Goal: Transaction & Acquisition: Purchase product/service

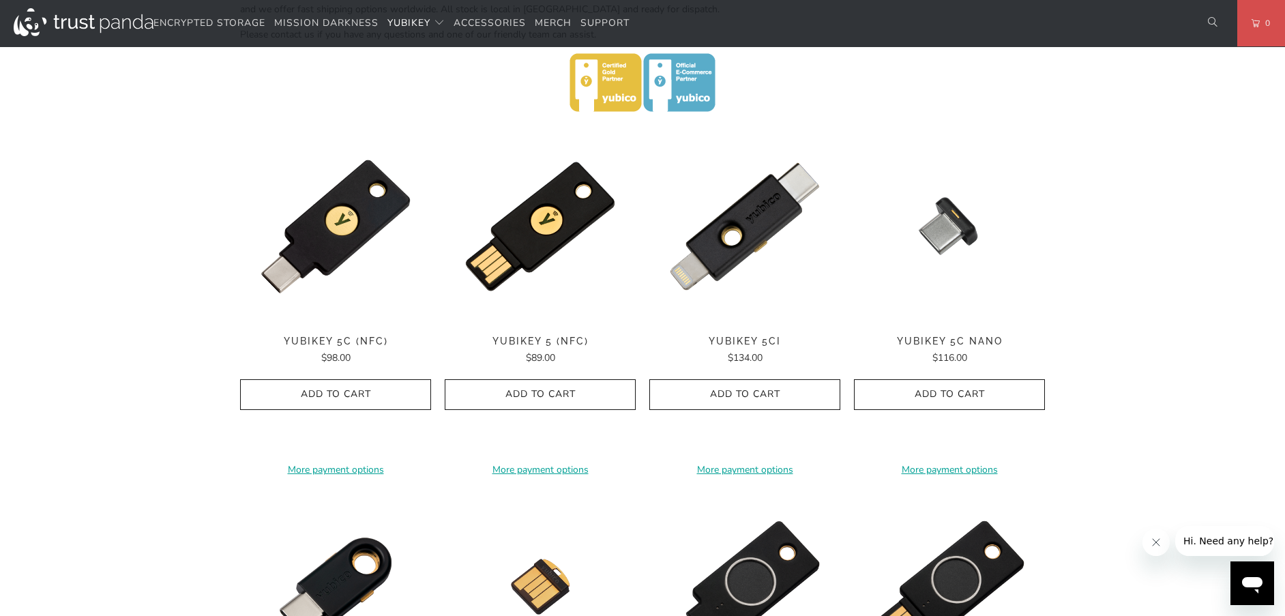
scroll to position [619, 0]
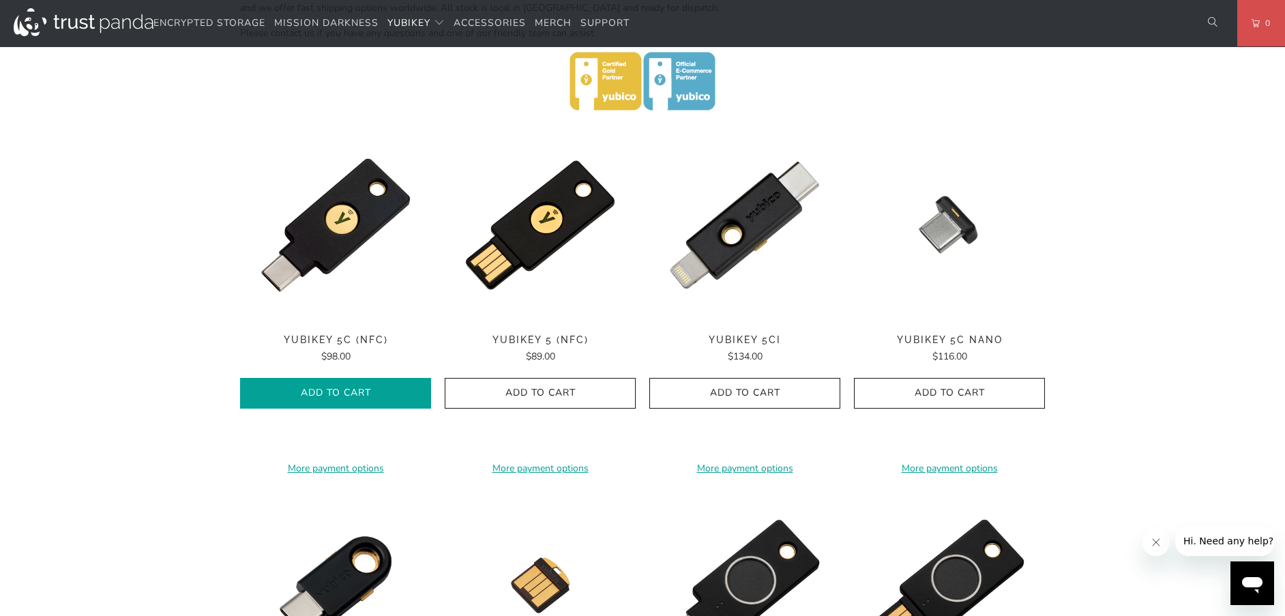
click at [336, 392] on icon "button" at bounding box center [336, 394] width 22 height 22
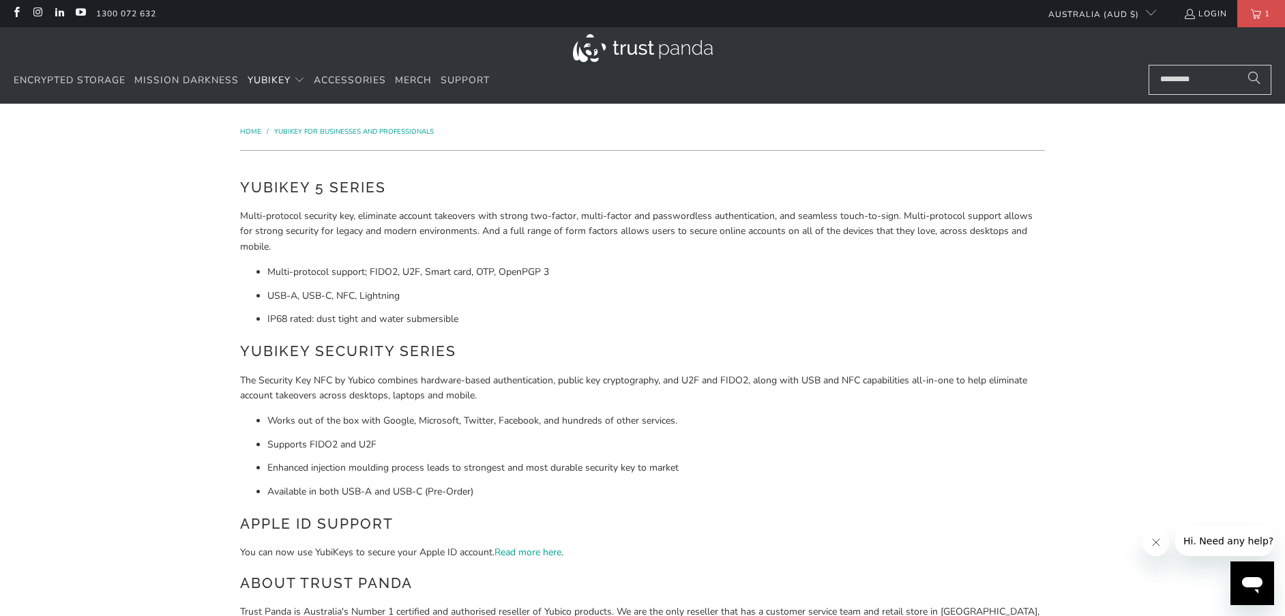
scroll to position [0, 0]
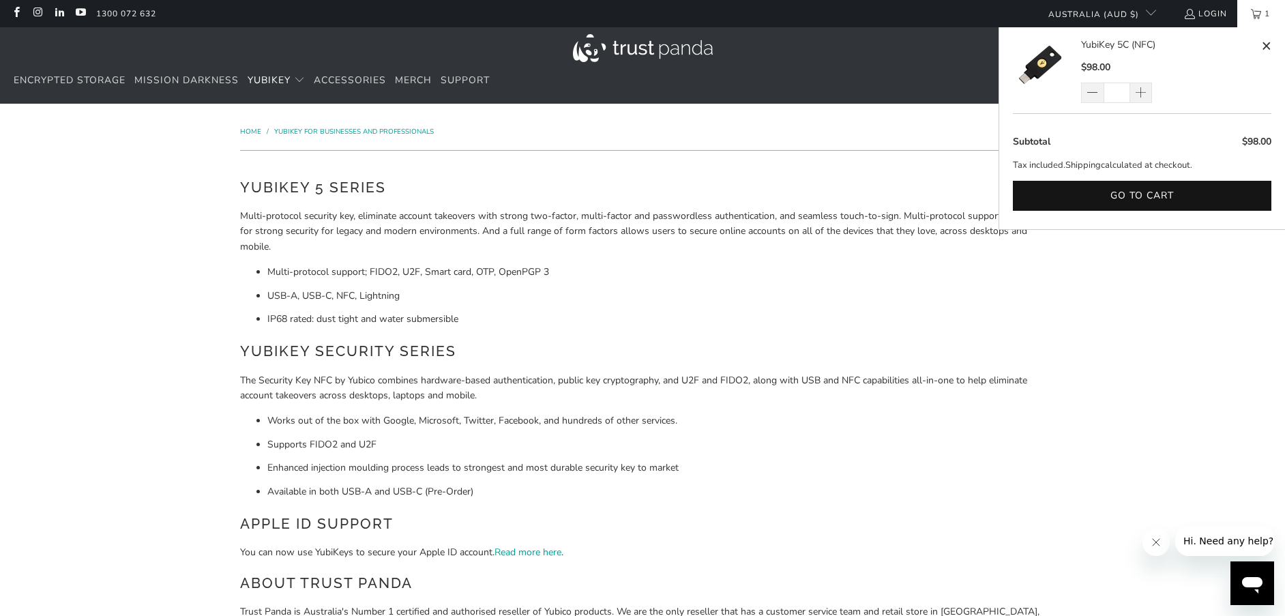
click at [1262, 20] on span "1" at bounding box center [1267, 13] width 12 height 27
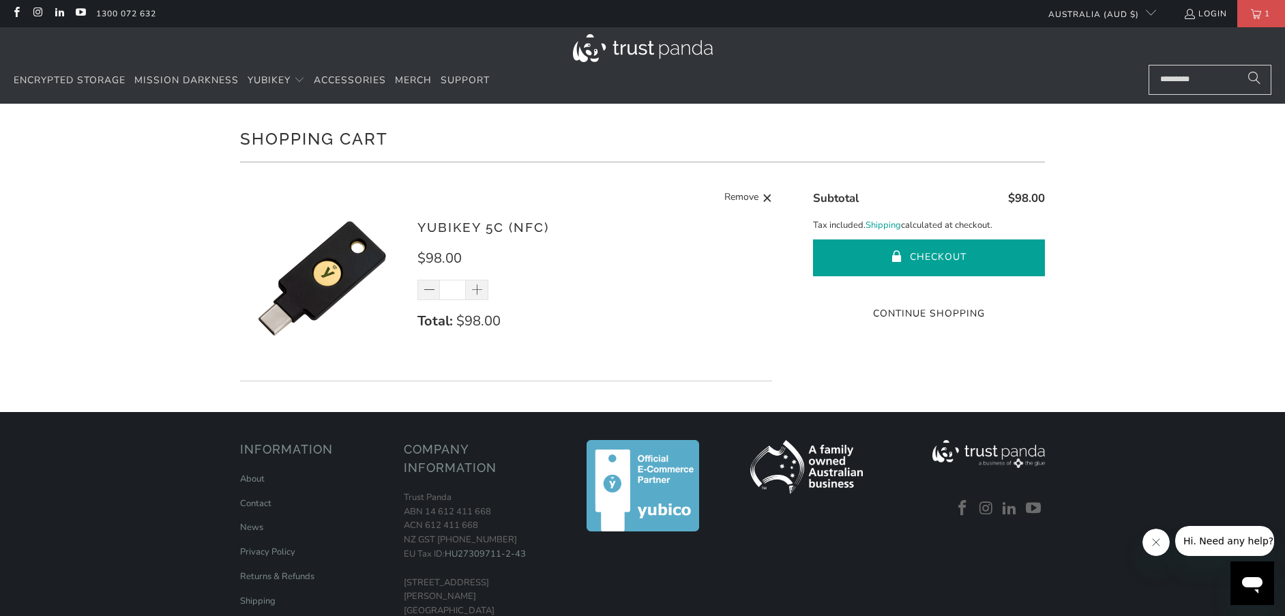
click at [930, 256] on button "Checkout" at bounding box center [929, 257] width 232 height 37
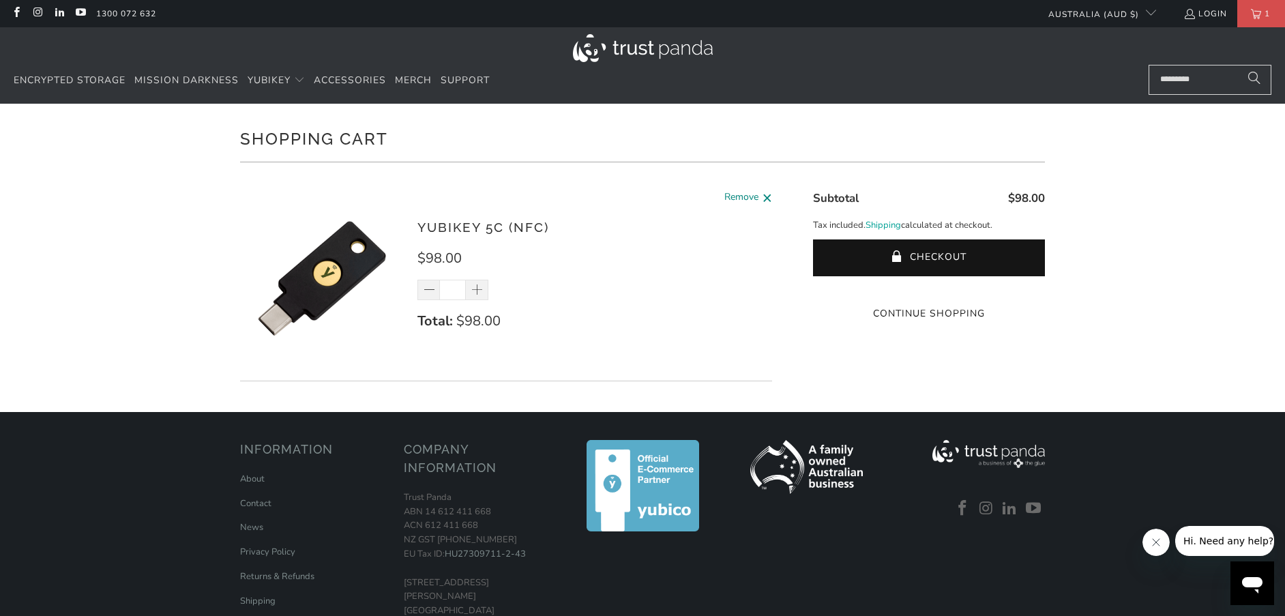
click at [767, 194] on span at bounding box center [767, 198] width 10 height 17
type input "*"
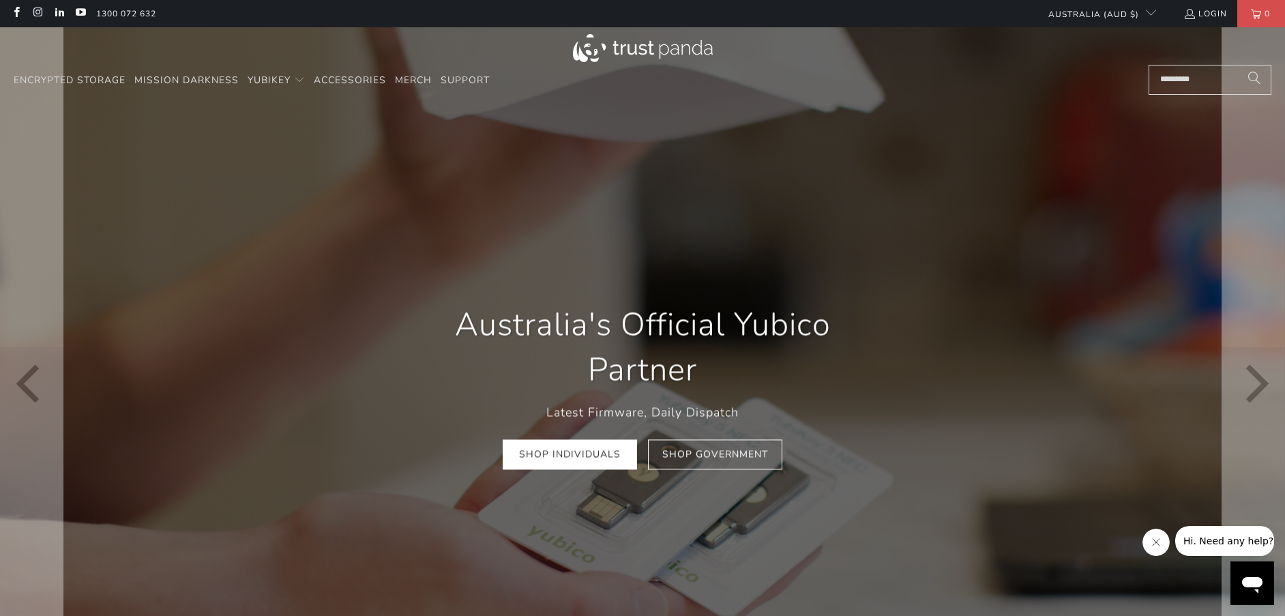
click at [603, 475] on div "Australia's Official Yubico Partner Latest Firmware, Daily Dispatch Shop Indivi…" at bounding box center [642, 386] width 491 height 208
click at [599, 471] on div "Australia's Official Yubico Partner Latest Firmware, Daily Dispatch Shop Indivi…" at bounding box center [642, 386] width 491 height 208
click at [584, 453] on link "Shop Individuals" at bounding box center [570, 454] width 134 height 31
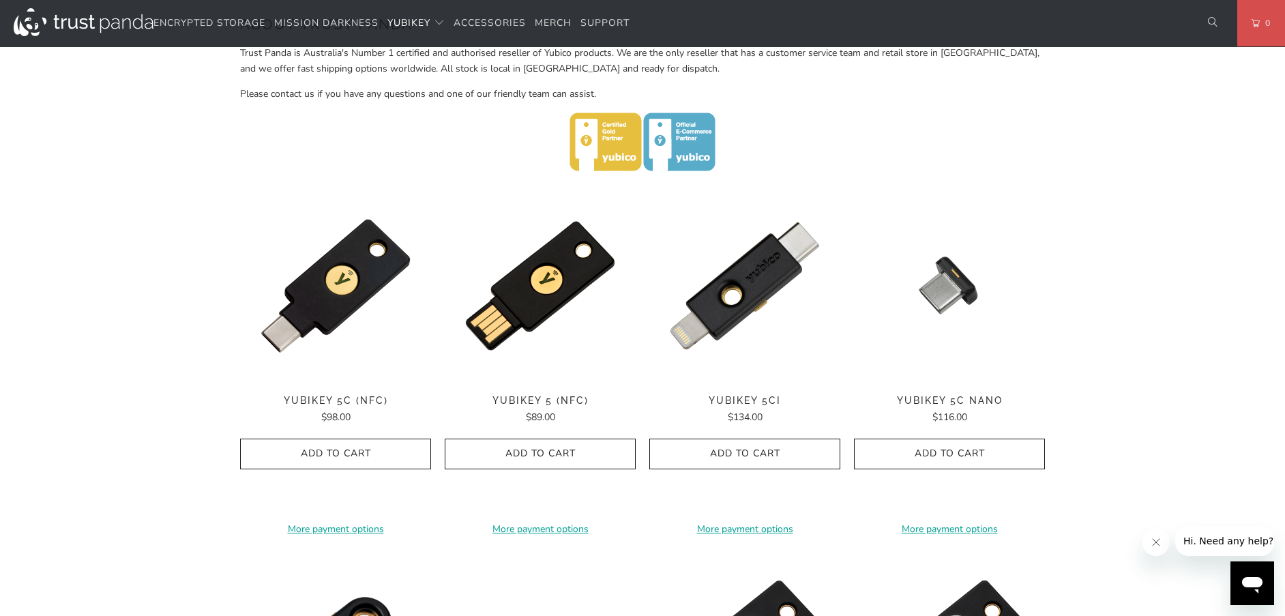
scroll to position [559, 0]
click at [313, 521] on link "More payment options" at bounding box center [335, 528] width 191 height 15
